Goal: Check status: Check status

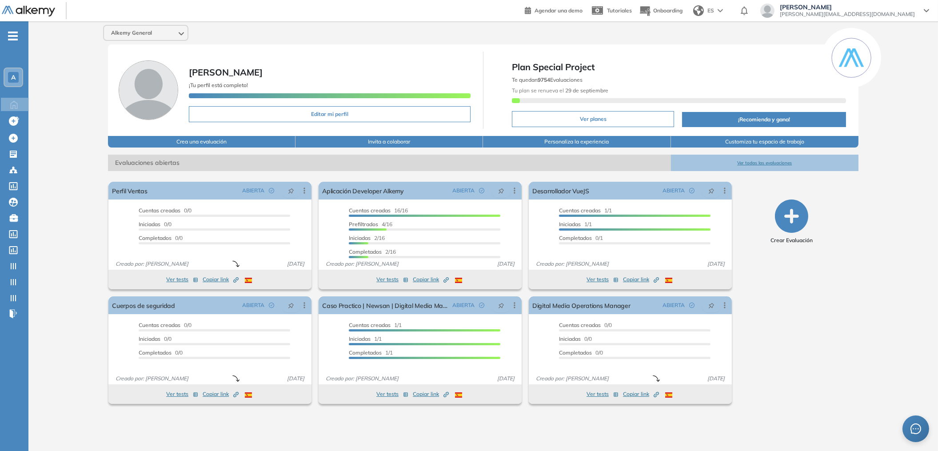
click at [777, 161] on button "Ver todas las evaluaciones" at bounding box center [765, 163] width 188 height 16
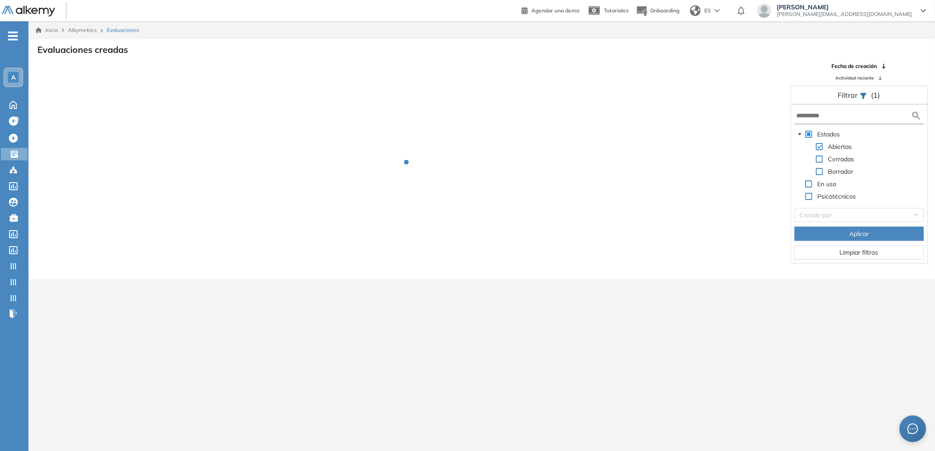
click at [841, 109] on form at bounding box center [859, 116] width 130 height 16
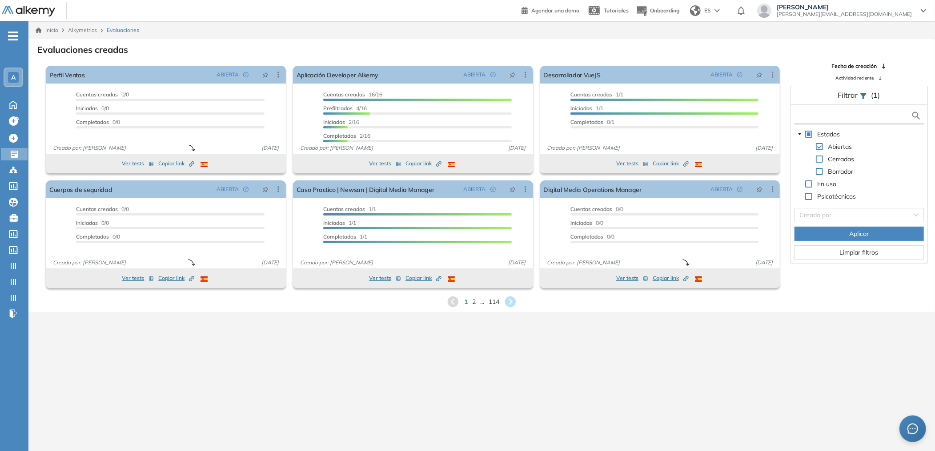
click at [839, 115] on input "text" at bounding box center [853, 115] width 115 height 9
paste input "**********"
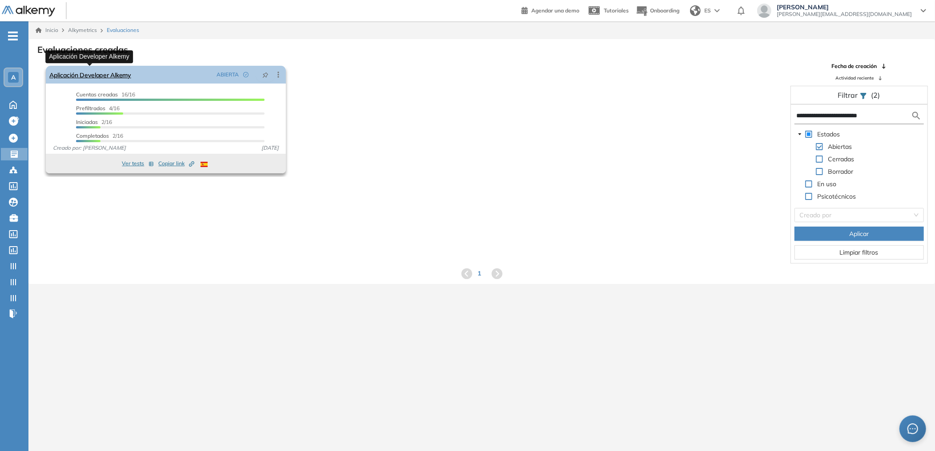
type input "**********"
click at [106, 80] on link "Aplicación Developer Alkemy" at bounding box center [90, 75] width 82 height 18
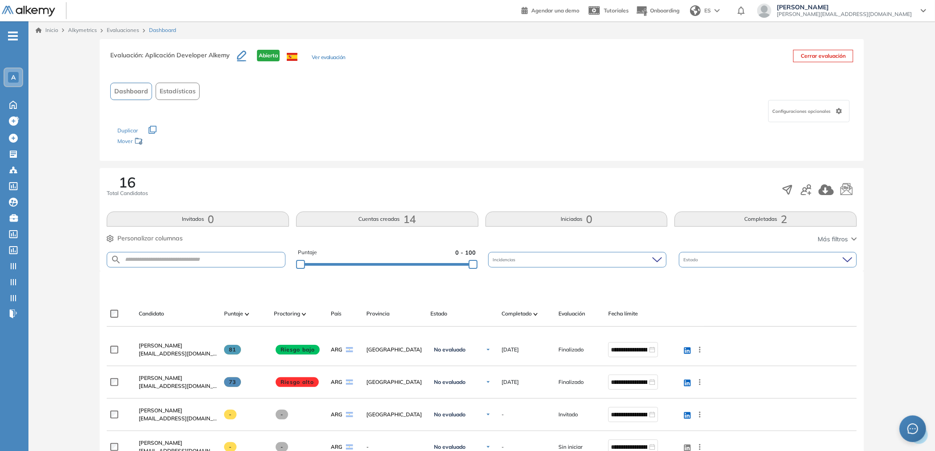
click at [753, 217] on button "Completadas 2" at bounding box center [765, 219] width 182 height 15
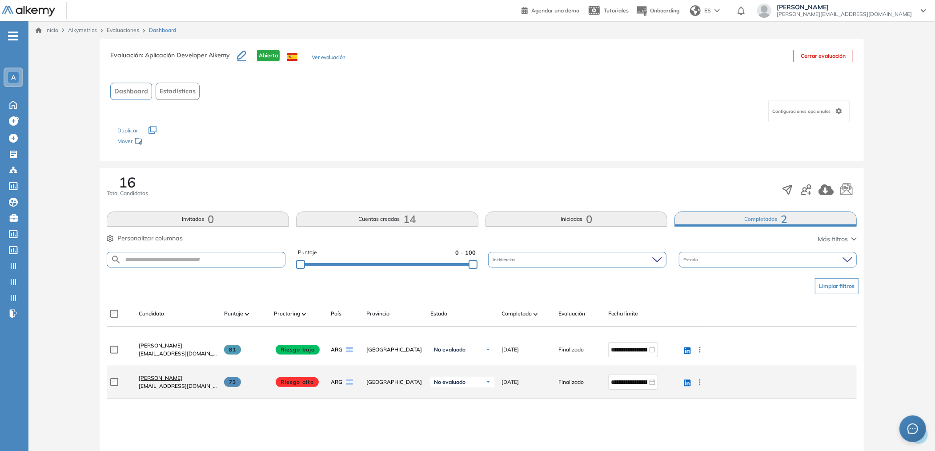
click at [176, 376] on span "[PERSON_NAME]" at bounding box center [161, 378] width 44 height 7
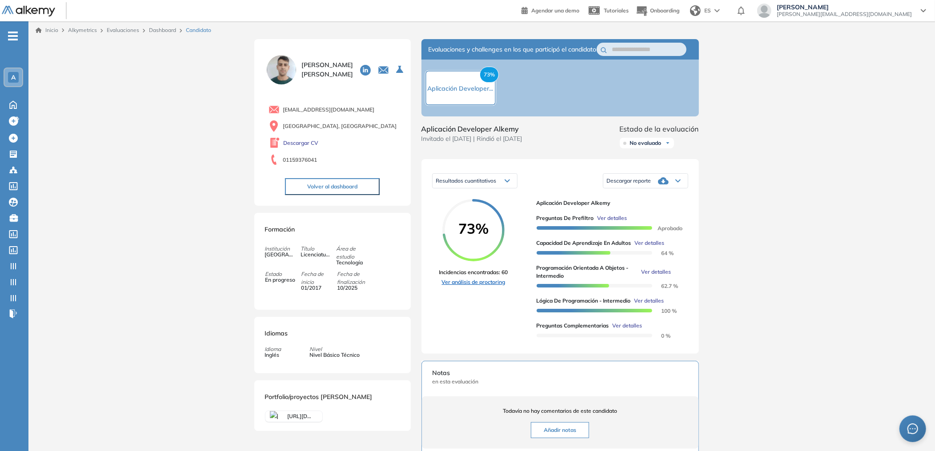
click at [490, 286] on link "Ver análisis de proctoring" at bounding box center [473, 282] width 69 height 8
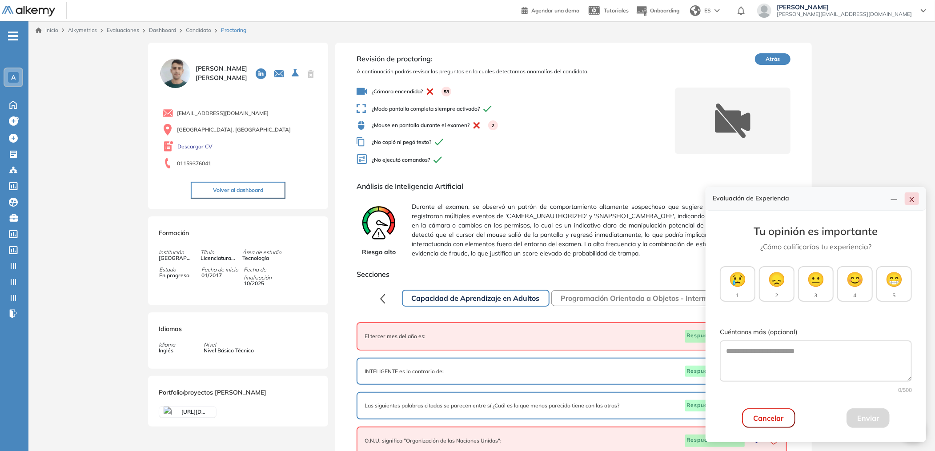
click at [912, 198] on icon "close" at bounding box center [911, 199] width 7 height 7
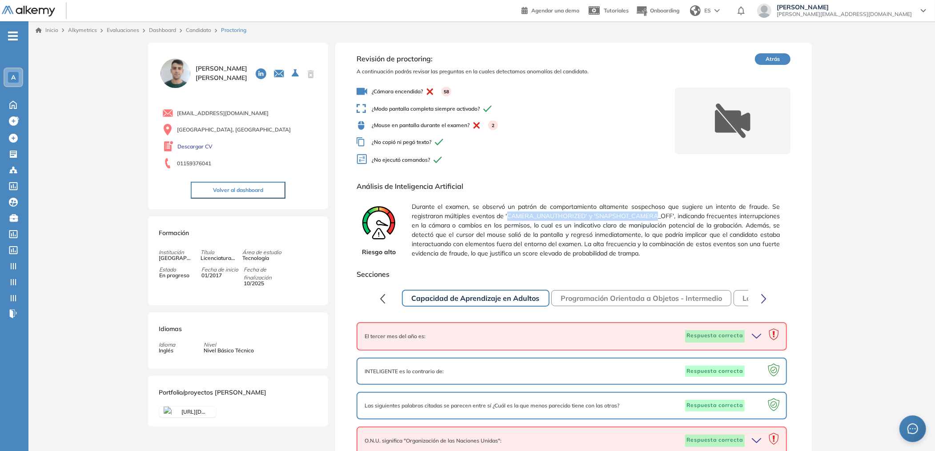
drag, startPoint x: 506, startPoint y: 214, endPoint x: 658, endPoint y: 212, distance: 151.6
click at [658, 212] on span "Durante el examen, se observó un patrón de comportamiento altamente sospechoso …" at bounding box center [596, 230] width 368 height 63
click at [775, 57] on button "Atrás" at bounding box center [773, 59] width 36 height 12
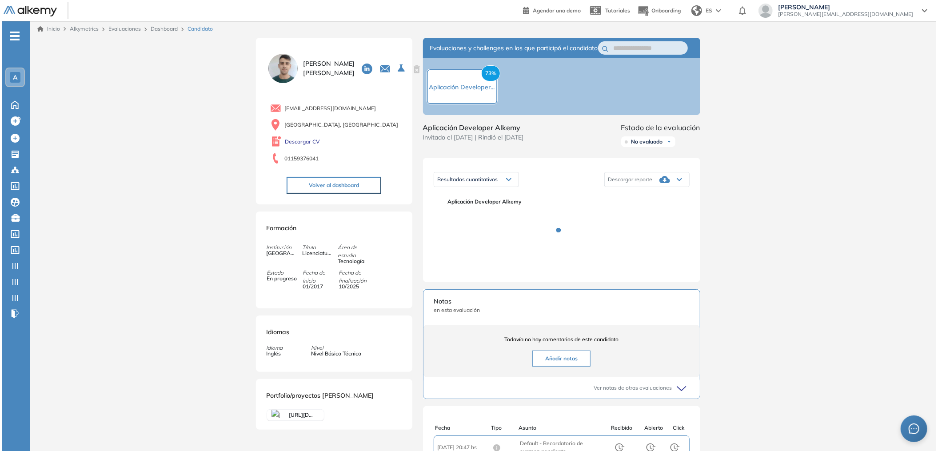
scroll to position [2, 0]
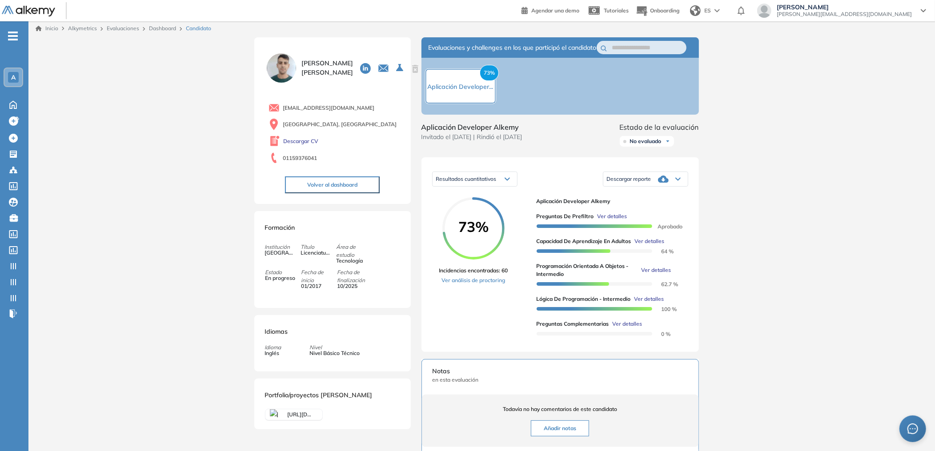
click at [605, 220] on span "Ver detalles" at bounding box center [612, 216] width 30 height 8
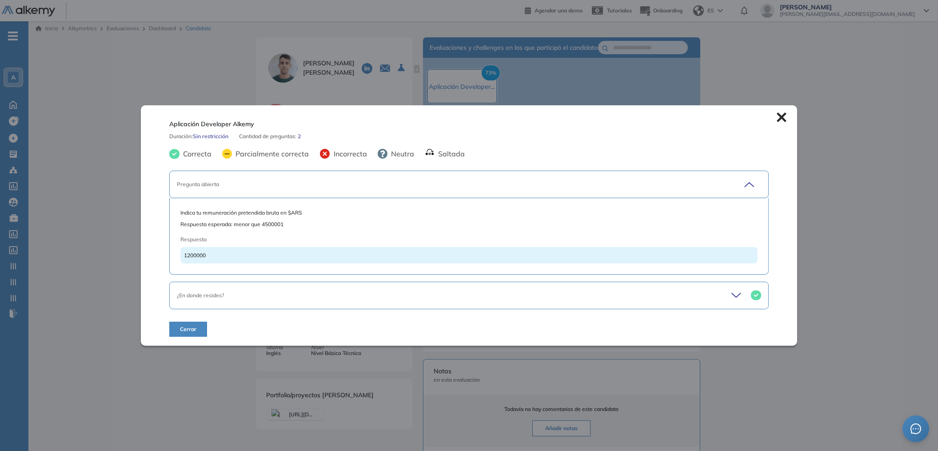
click at [735, 285] on div "¿En donde resides?" at bounding box center [469, 296] width 600 height 28
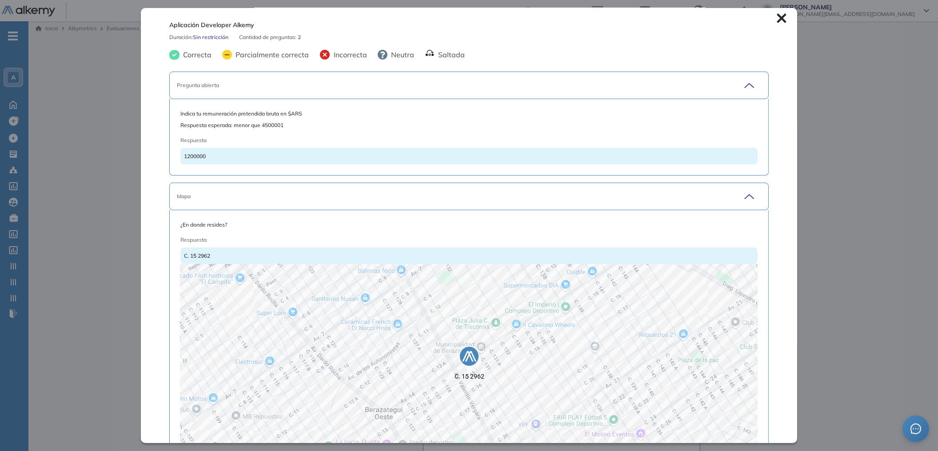
scroll to position [0, 0]
click at [777, 21] on icon at bounding box center [781, 20] width 9 height 9
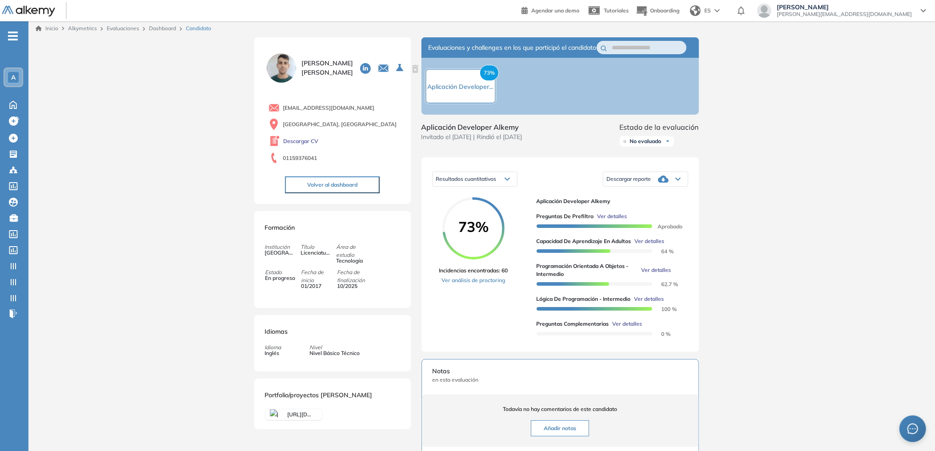
click at [624, 328] on span "Ver detalles" at bounding box center [628, 324] width 30 height 8
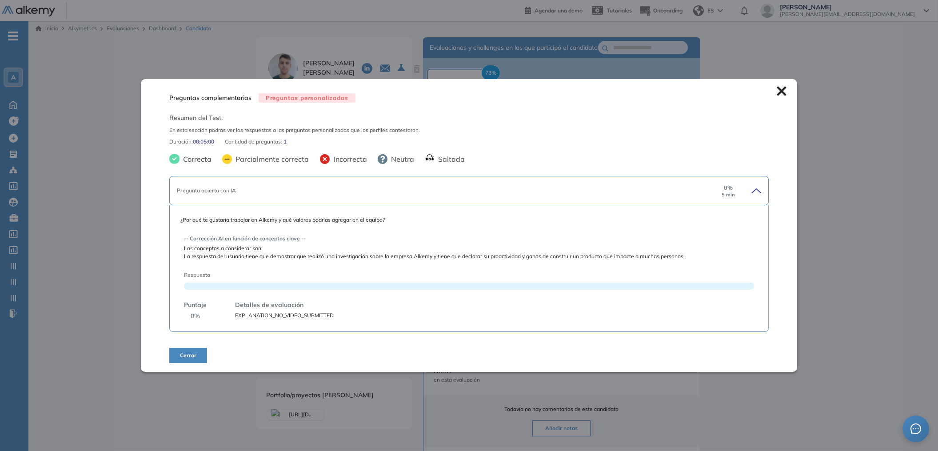
click at [782, 93] on icon at bounding box center [781, 90] width 9 height 9
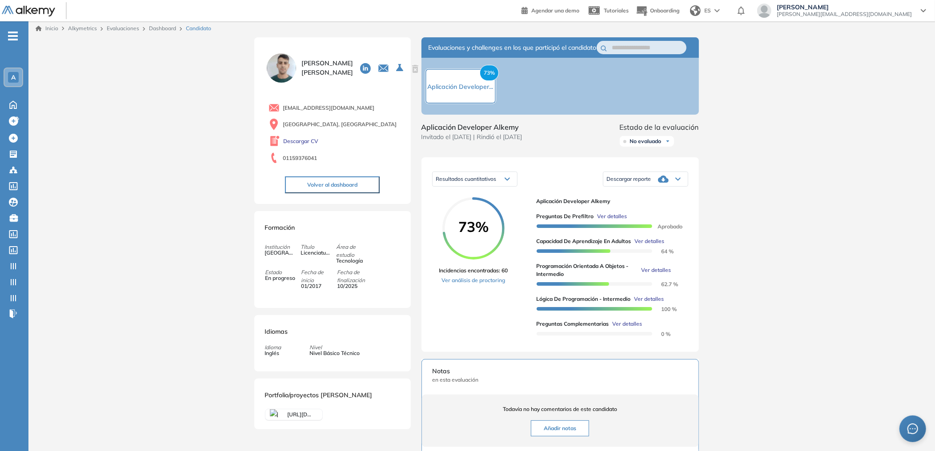
click at [617, 220] on span "Ver detalles" at bounding box center [612, 216] width 30 height 8
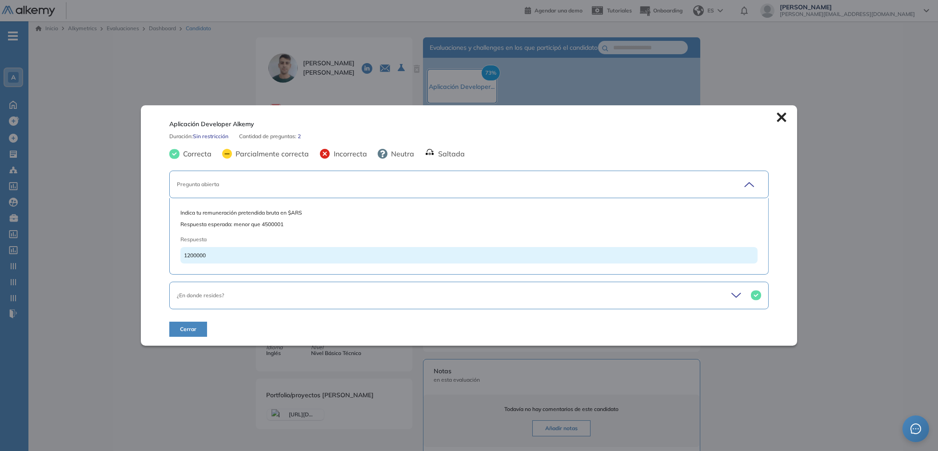
click at [777, 120] on icon at bounding box center [782, 117] width 10 height 10
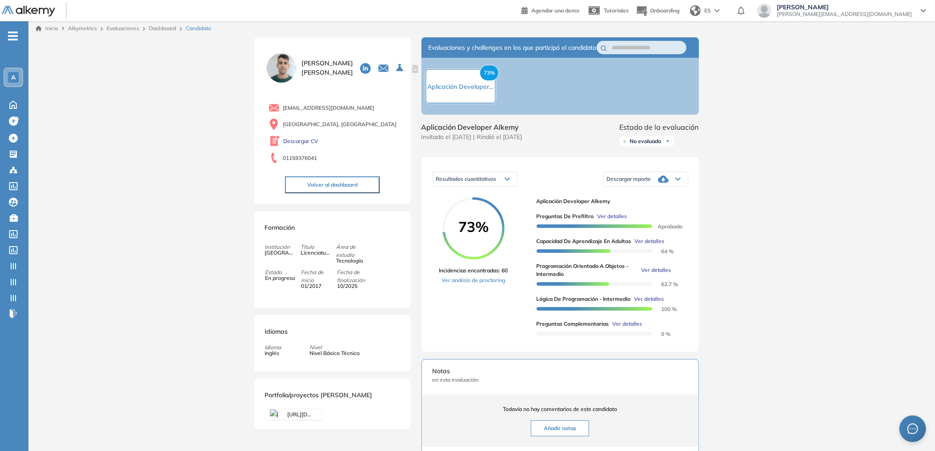
click at [653, 274] on span "Ver detalles" at bounding box center [656, 270] width 30 height 8
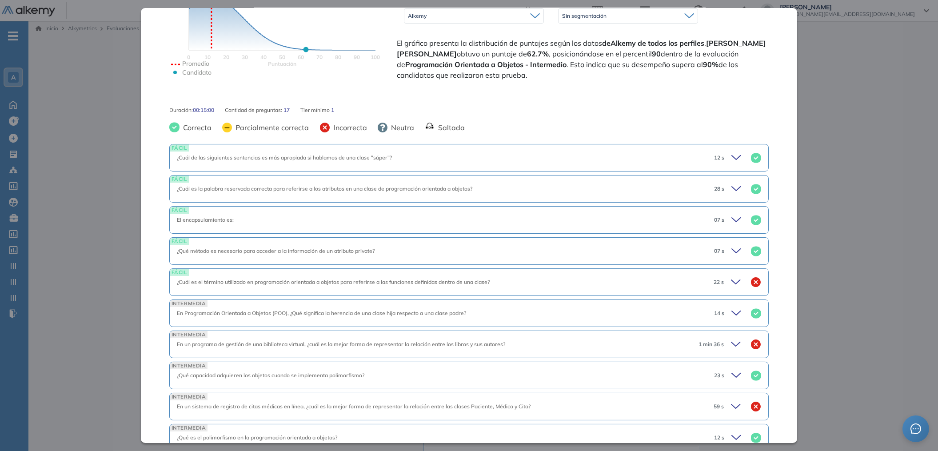
scroll to position [455, 0]
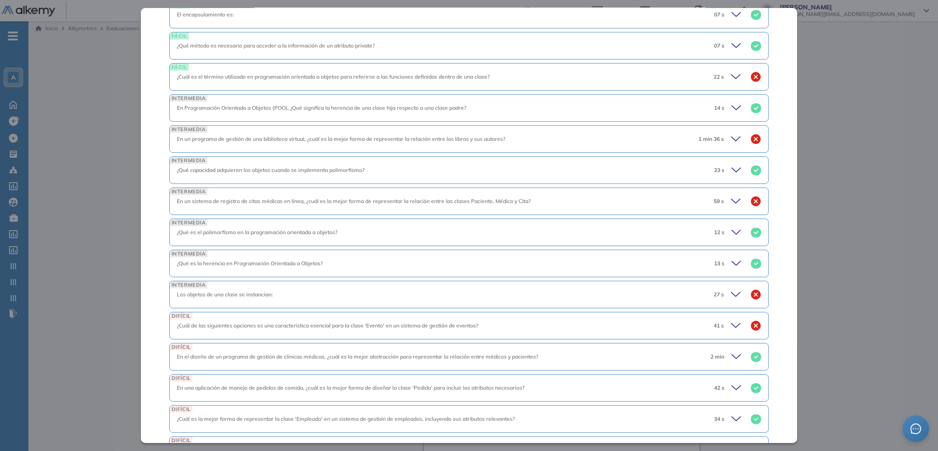
click at [731, 205] on icon at bounding box center [737, 201] width 12 height 12
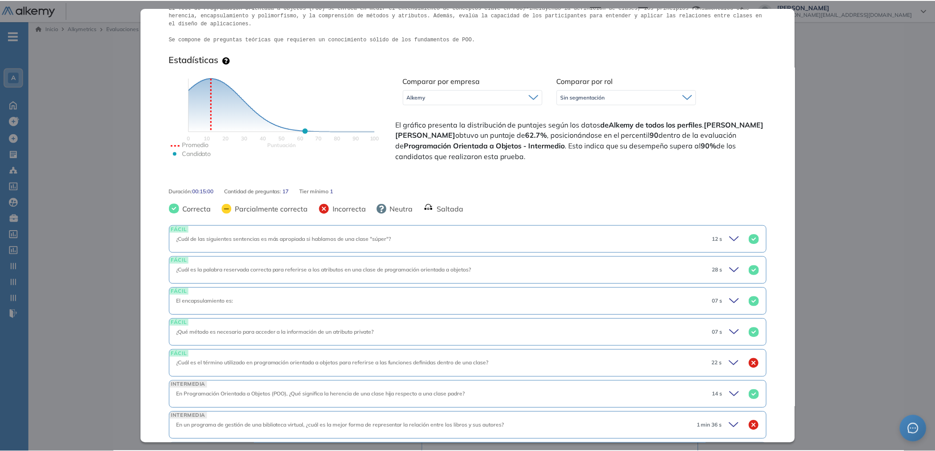
scroll to position [0, 0]
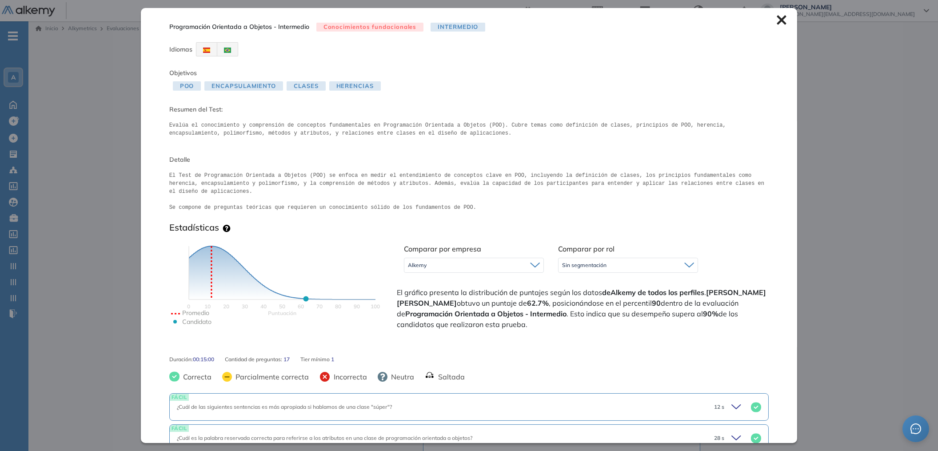
click at [777, 21] on icon at bounding box center [781, 20] width 9 height 9
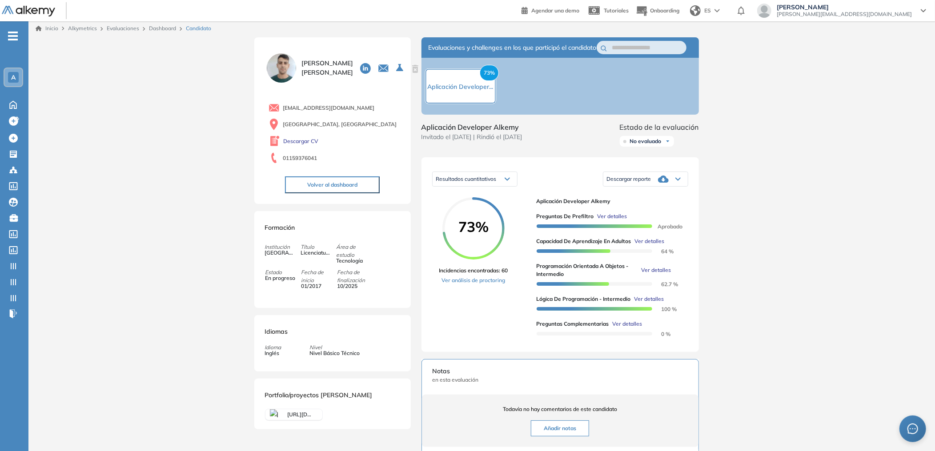
click at [659, 145] on span "No evaluado" at bounding box center [646, 141] width 32 height 7
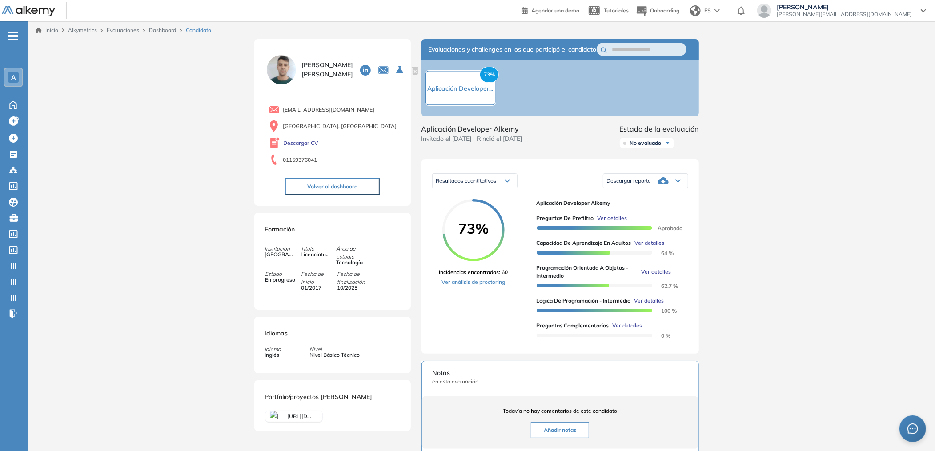
click at [726, 199] on div "Inicio Alkymetrics Evaluaciones Dashboard Candidato Duración : 00:00:00 Cantida…" at bounding box center [481, 326] width 906 height 611
click at [638, 184] on span "Descargar reporte" at bounding box center [629, 180] width 44 height 7
click at [663, 225] on li "Descargar informe resumido" at bounding box center [640, 220] width 66 height 9
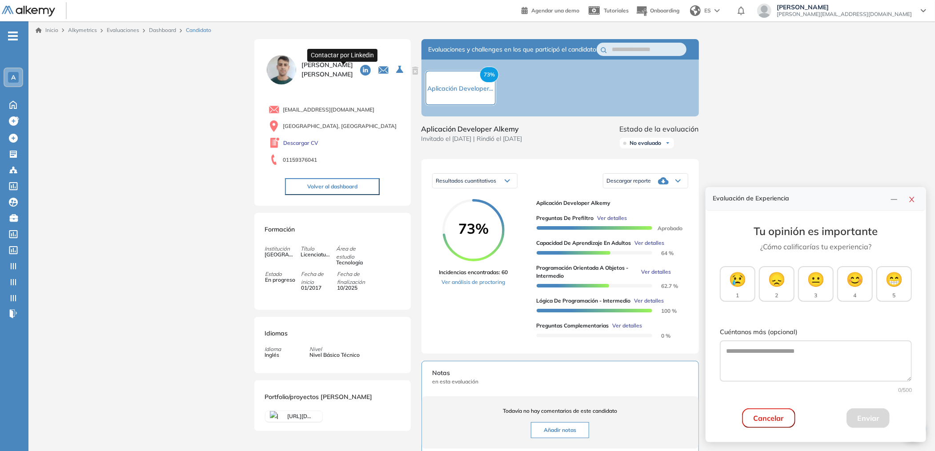
click at [360, 75] on icon at bounding box center [365, 70] width 11 height 11
click at [155, 30] on link "Dashboard" at bounding box center [162, 30] width 27 height 7
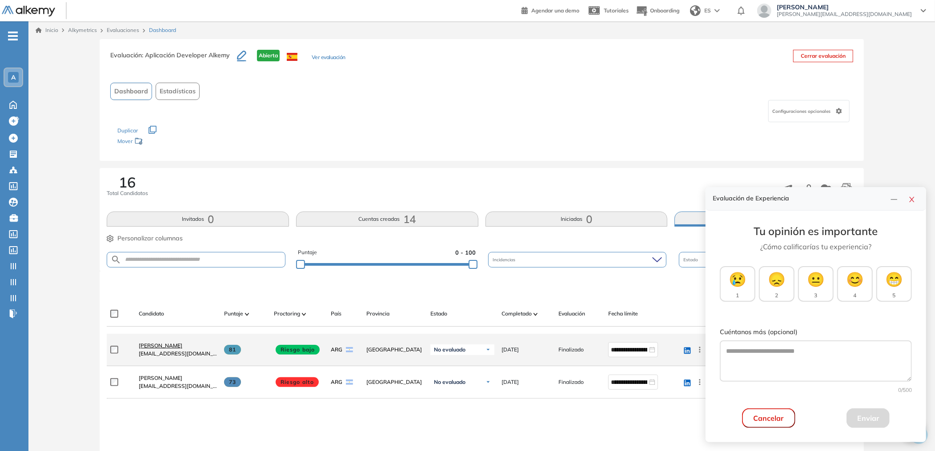
click at [155, 345] on span "[PERSON_NAME]" at bounding box center [161, 345] width 44 height 7
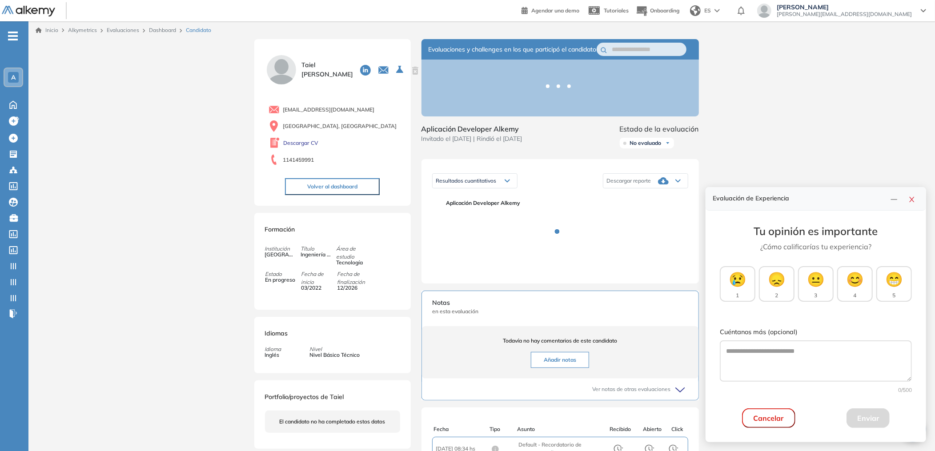
drag, startPoint x: 914, startPoint y: 199, endPoint x: 906, endPoint y: 200, distance: 7.7
click at [914, 199] on icon "close" at bounding box center [911, 199] width 7 height 7
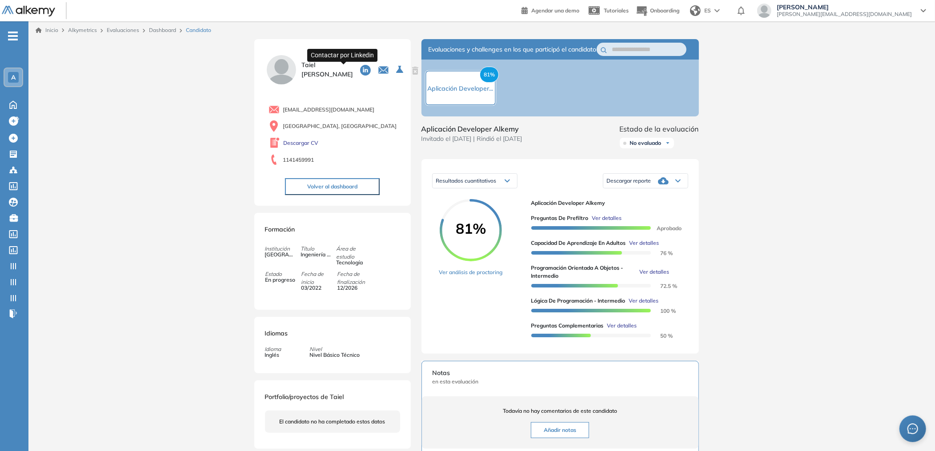
click at [360, 72] on icon at bounding box center [365, 70] width 11 height 11
